Goal: Task Accomplishment & Management: Manage account settings

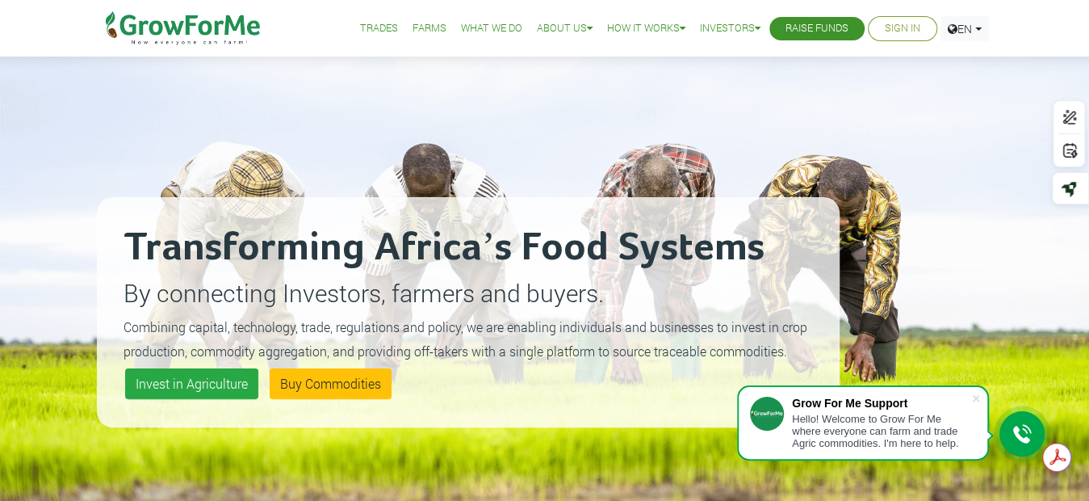
click at [914, 32] on link "Sign In" at bounding box center [903, 28] width 36 height 17
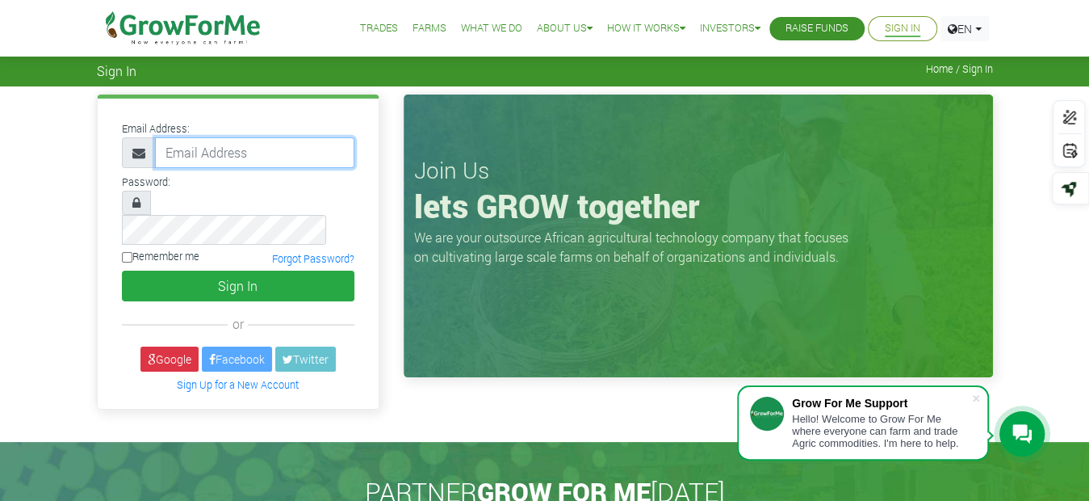
drag, startPoint x: 0, startPoint y: 0, endPoint x: 255, endPoint y: 153, distance: 297.8
click at [255, 153] on input "email" at bounding box center [254, 152] width 199 height 31
type input "christabelakrofi341@gmail.com"
click at [127, 252] on input "Remember me" at bounding box center [127, 257] width 10 height 10
checkbox input "true"
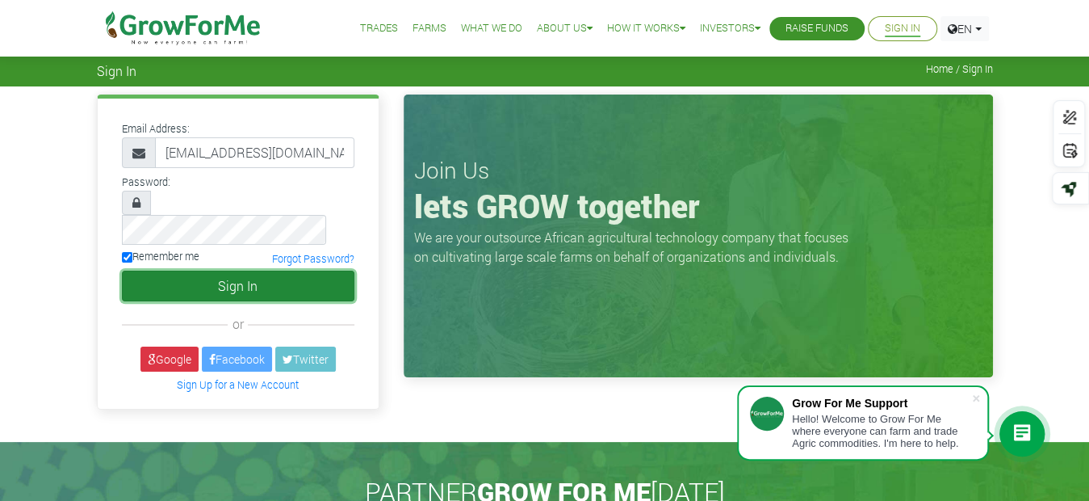
click at [170, 271] on button "Sign In" at bounding box center [238, 286] width 233 height 31
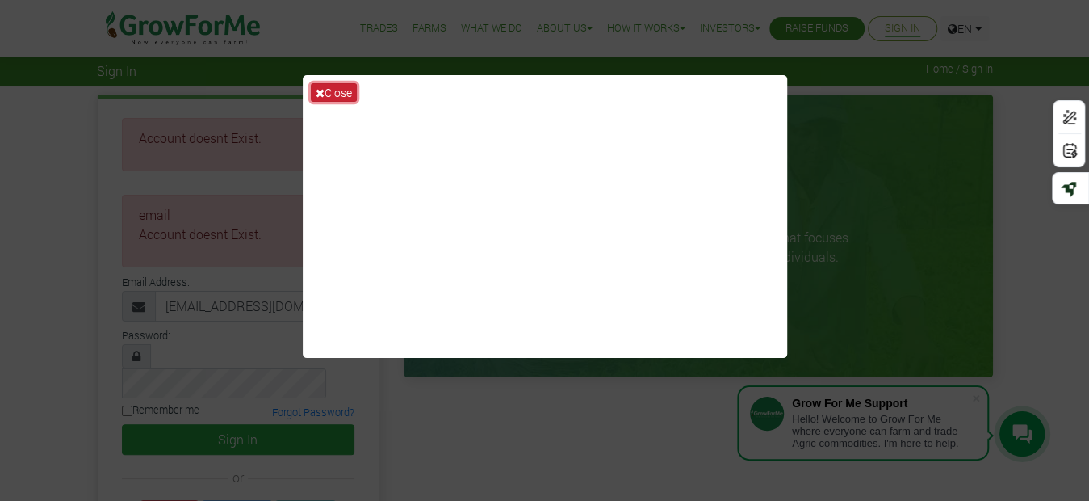
click at [327, 86] on button "Close" at bounding box center [334, 92] width 46 height 19
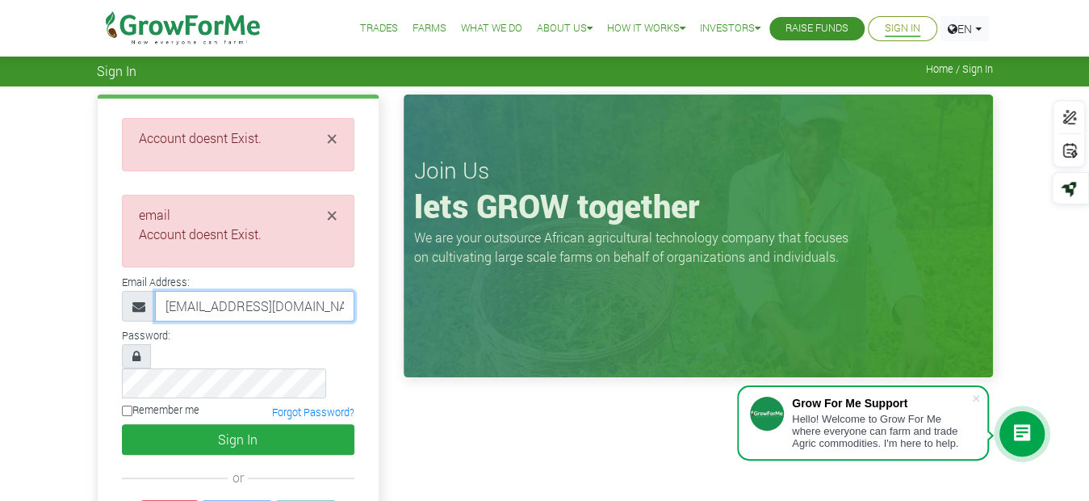
click at [261, 313] on input "christabelakrofi341@gmail.com" at bounding box center [254, 306] width 199 height 31
click at [252, 296] on input "233550560619"growforme.com" at bounding box center [254, 306] width 199 height 31
type input "233550560619@growforme.com"
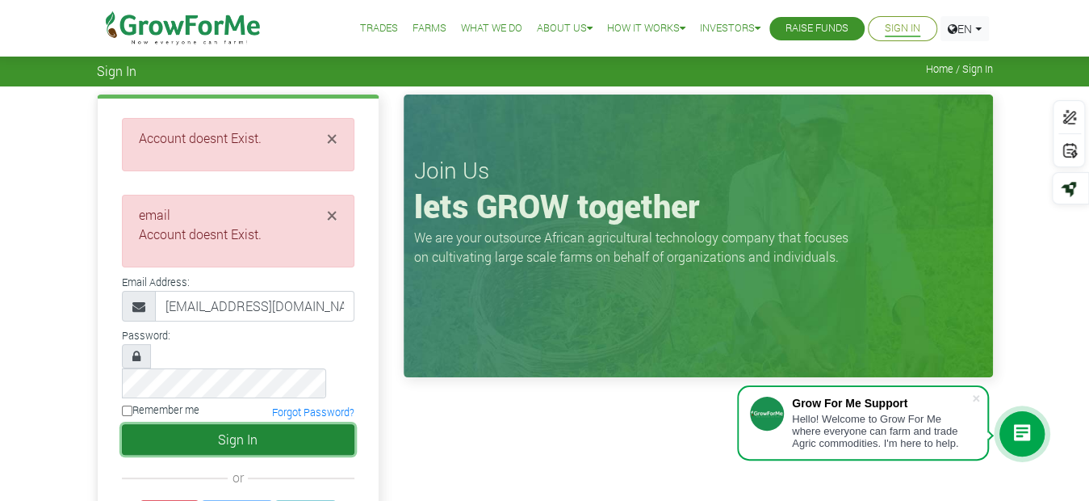
click at [191, 424] on button "Sign In" at bounding box center [238, 439] width 233 height 31
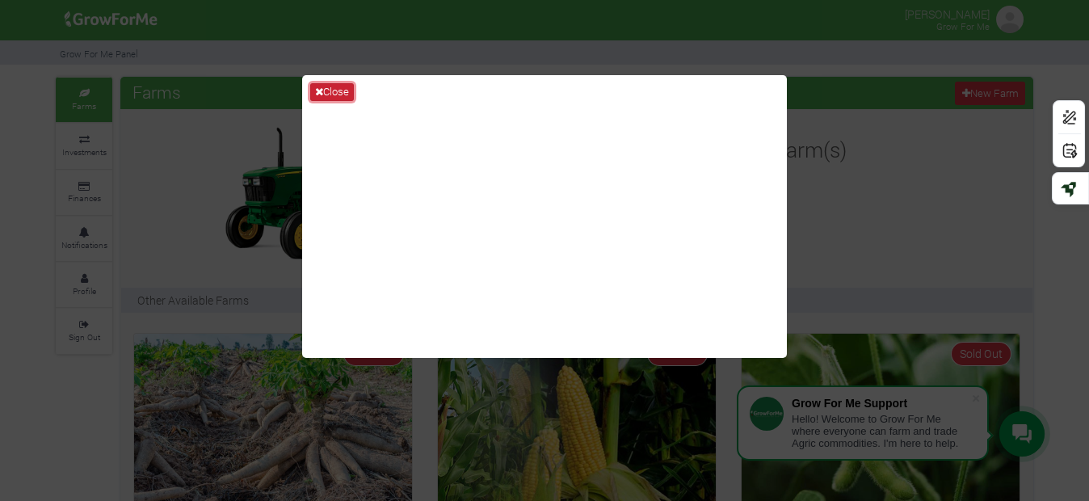
drag, startPoint x: 0, startPoint y: 0, endPoint x: 334, endPoint y: 90, distance: 346.3
click at [334, 90] on button "Close" at bounding box center [332, 92] width 44 height 18
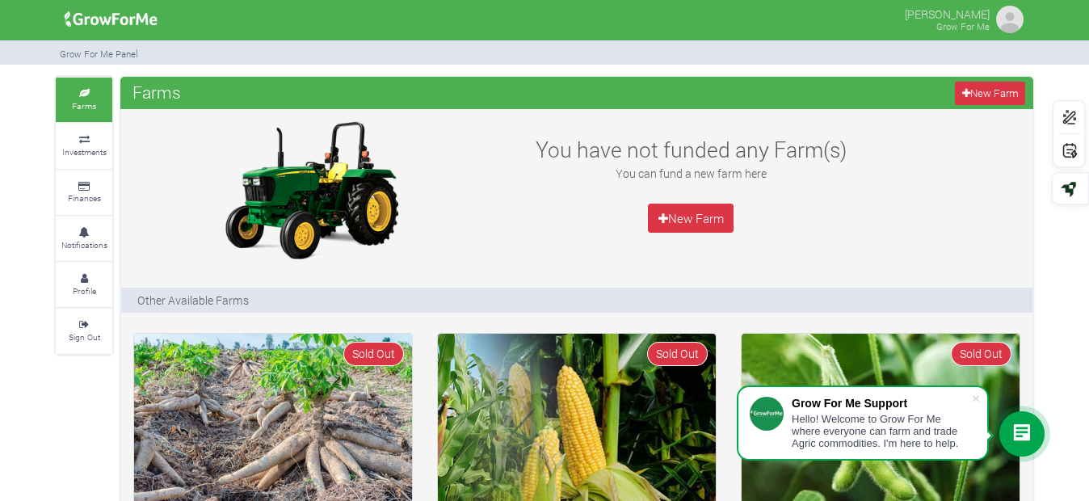
click at [84, 29] on img at bounding box center [111, 19] width 104 height 32
click at [88, 136] on icon at bounding box center [84, 140] width 48 height 8
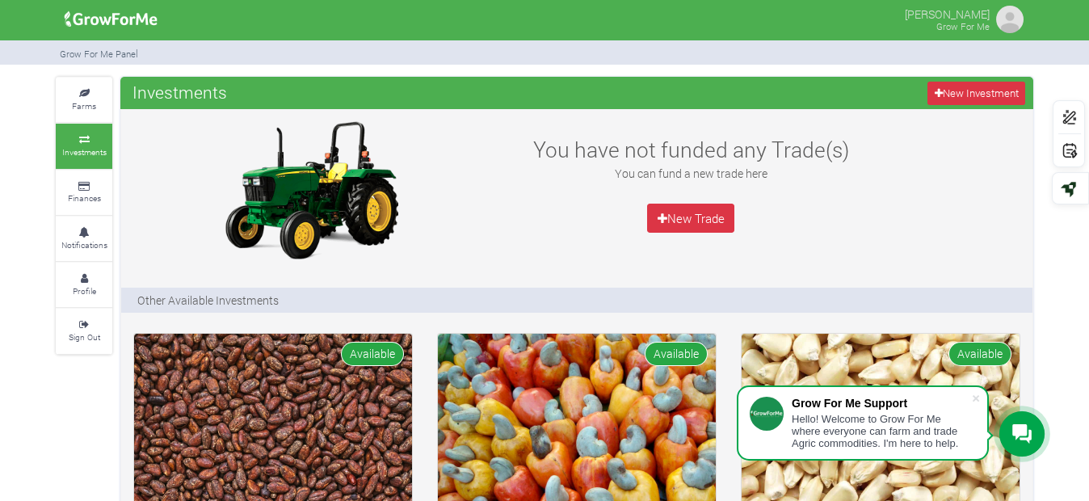
click at [984, 14] on p "[PERSON_NAME]" at bounding box center [946, 12] width 85 height 19
click at [1019, 27] on img at bounding box center [1009, 19] width 32 height 32
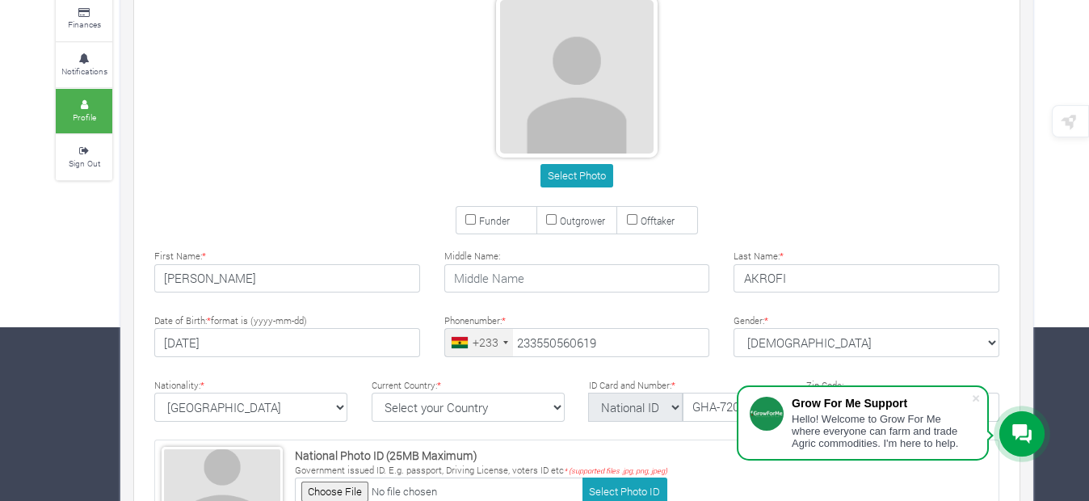
type input "55 056 0619"
click at [470, 217] on input "Funder" at bounding box center [470, 219] width 10 height 10
checkbox input "true"
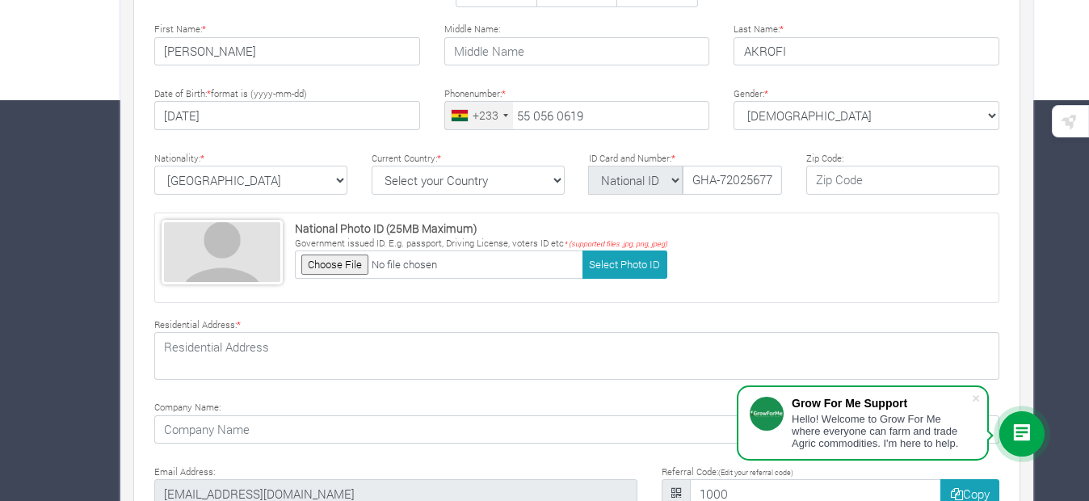
scroll to position [484, 0]
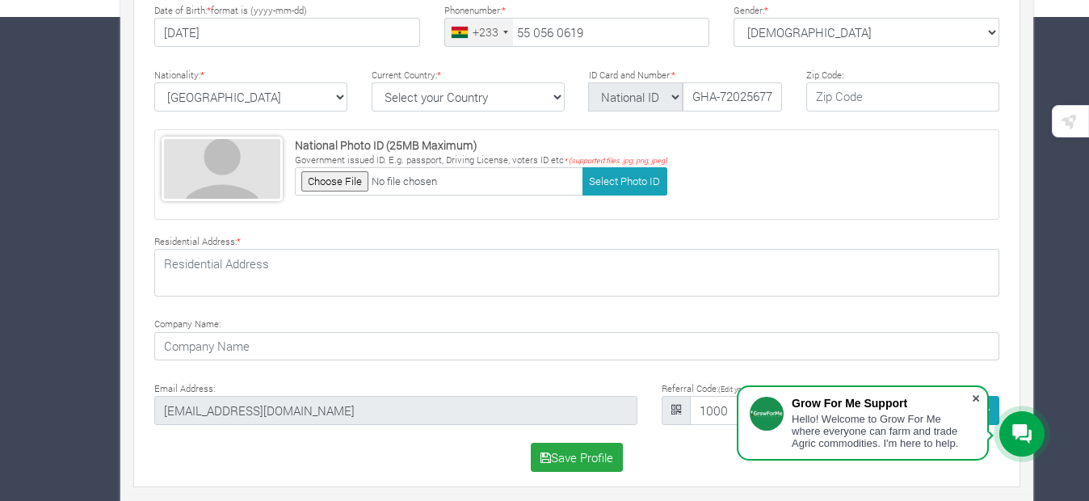
click at [979, 395] on span at bounding box center [975, 398] width 16 height 16
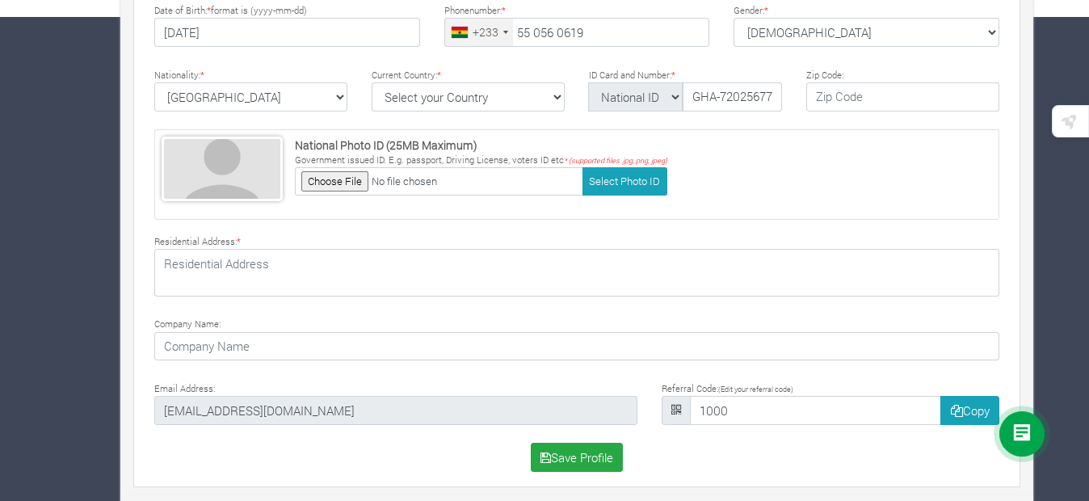
scroll to position [0, 0]
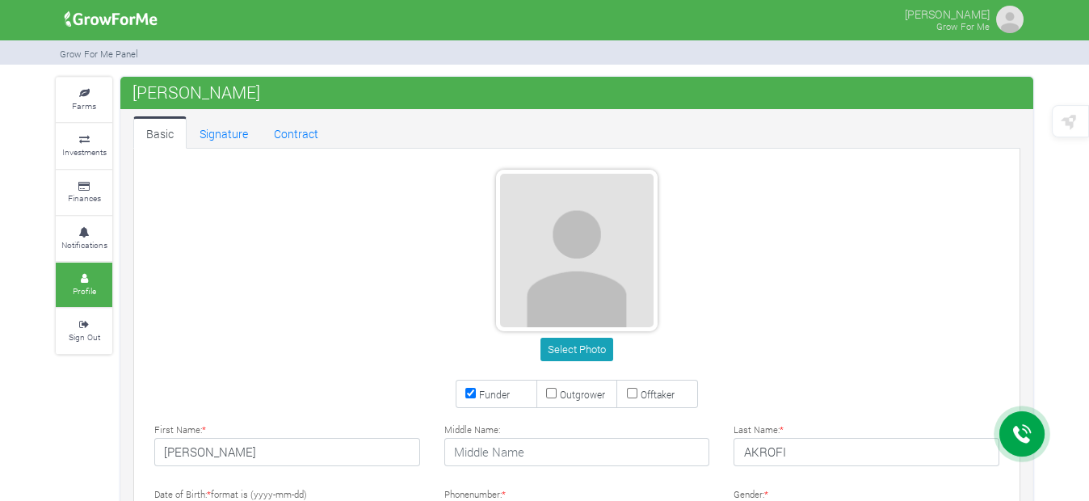
click at [95, 19] on img at bounding box center [111, 19] width 104 height 32
